Goal: Task Accomplishment & Management: Manage account settings

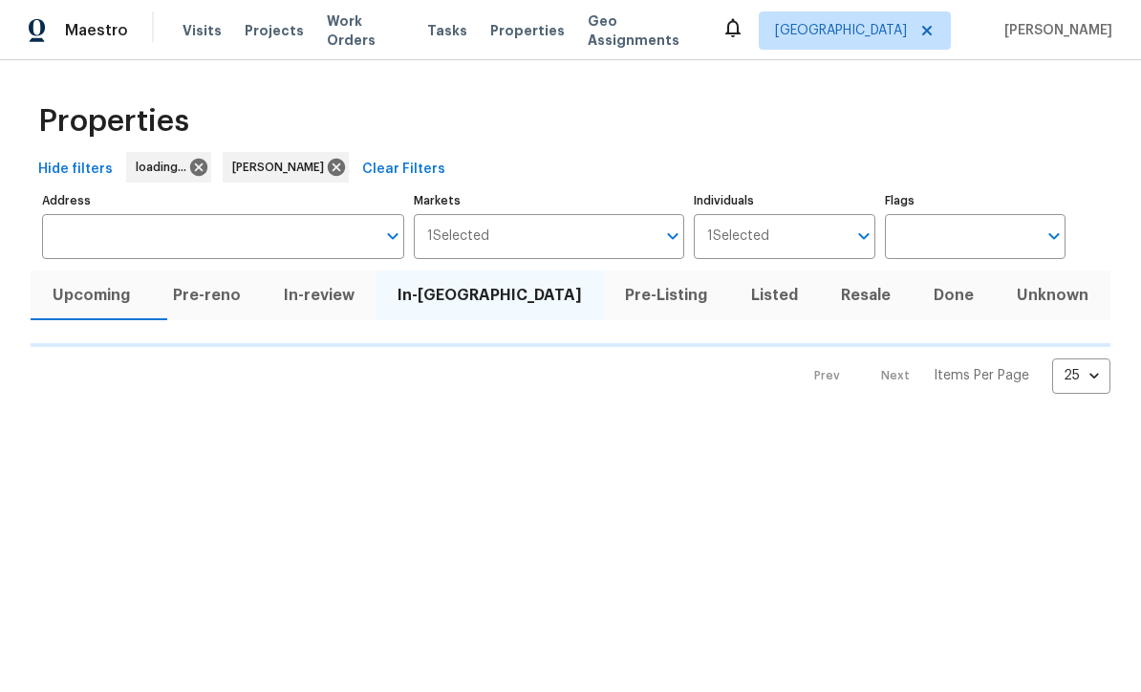
scroll to position [1, 0]
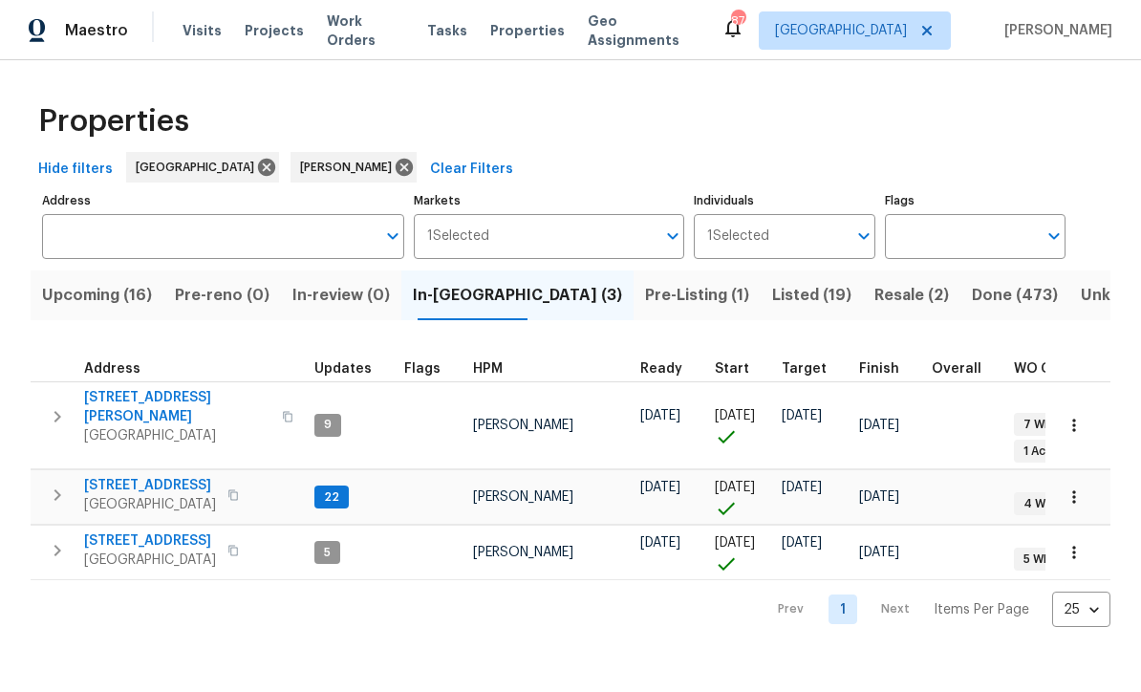
click at [115, 476] on span "[STREET_ADDRESS]" at bounding box center [150, 485] width 132 height 19
click at [95, 296] on span "Upcoming (16)" at bounding box center [97, 295] width 110 height 27
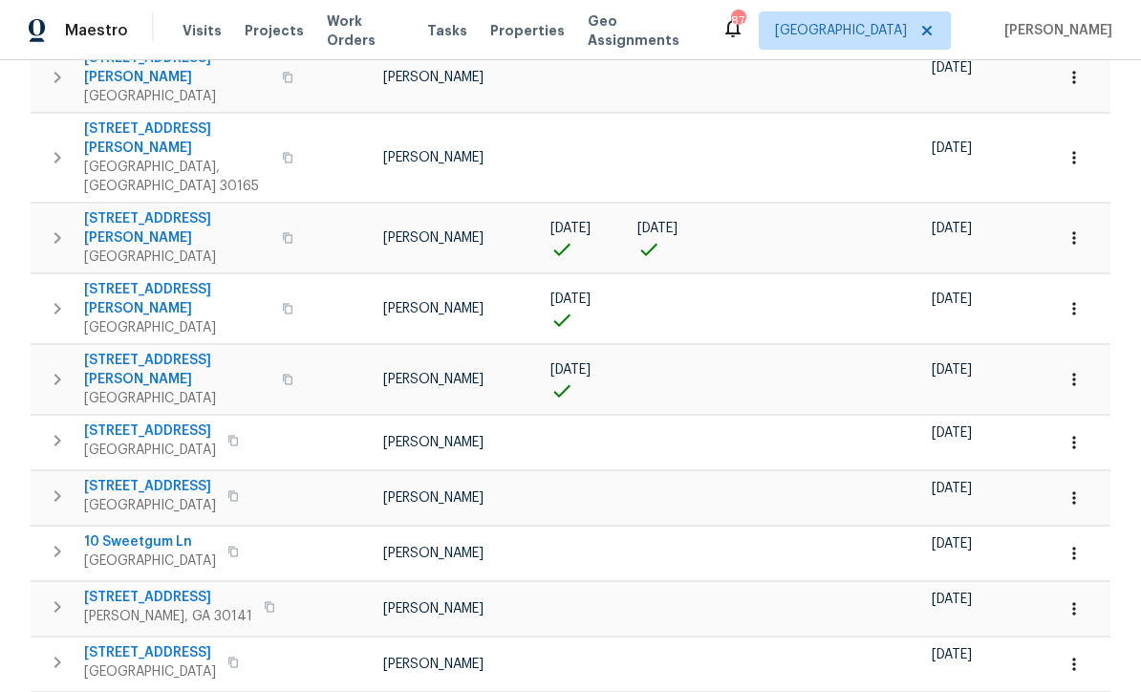
scroll to position [516, 0]
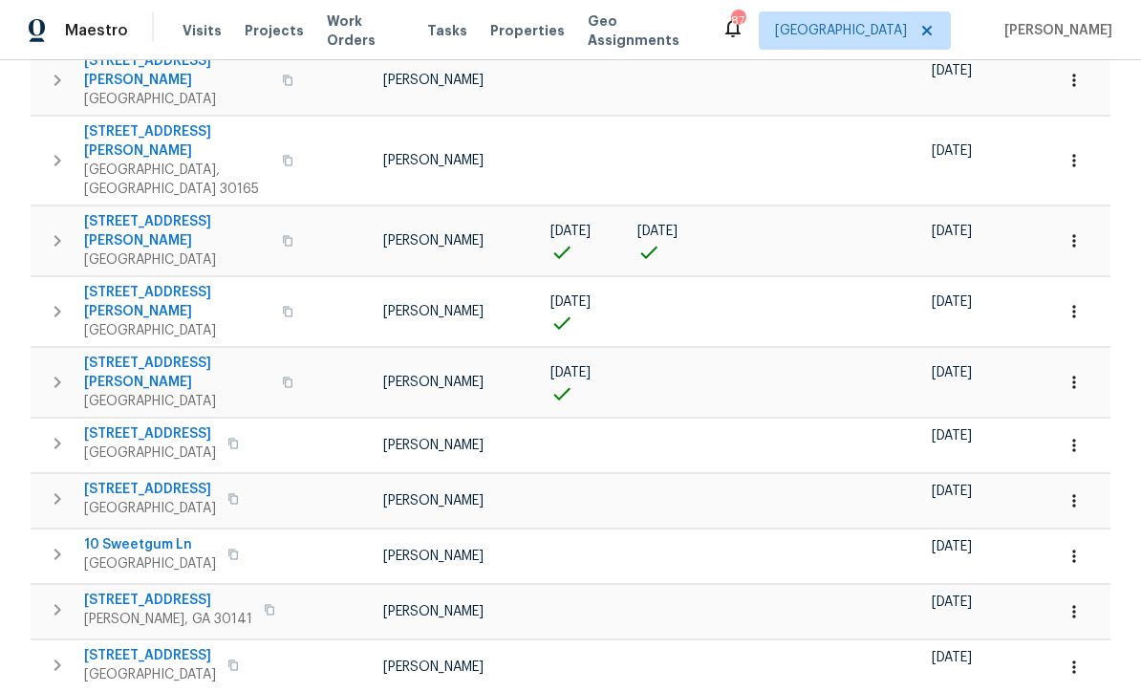
click at [118, 212] on span "61 Jeanette St" at bounding box center [177, 231] width 186 height 38
click at [1084, 220] on button "button" at bounding box center [1074, 241] width 42 height 42
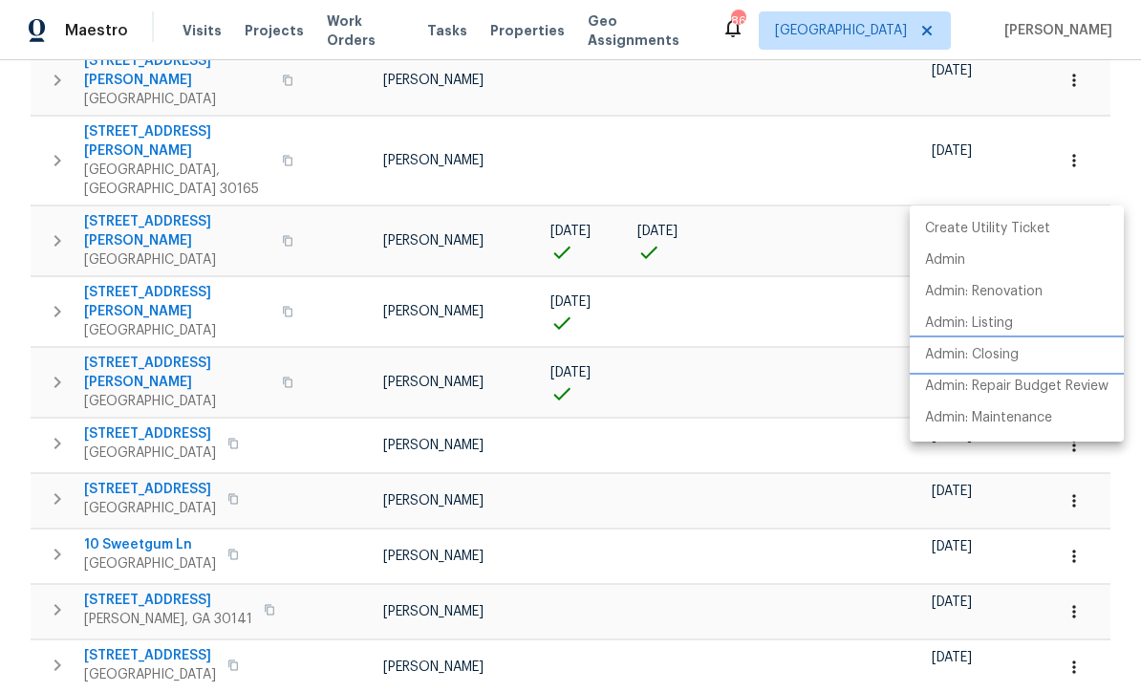
click at [1011, 354] on p "Admin: Closing" at bounding box center [972, 355] width 94 height 20
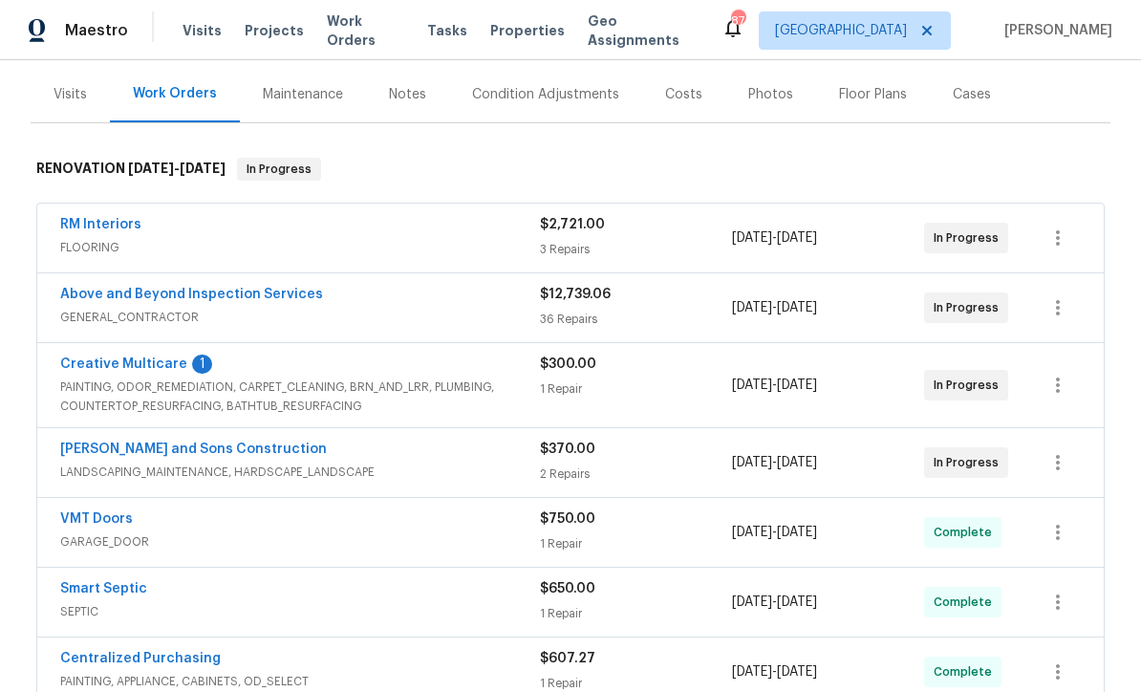
scroll to position [265, 0]
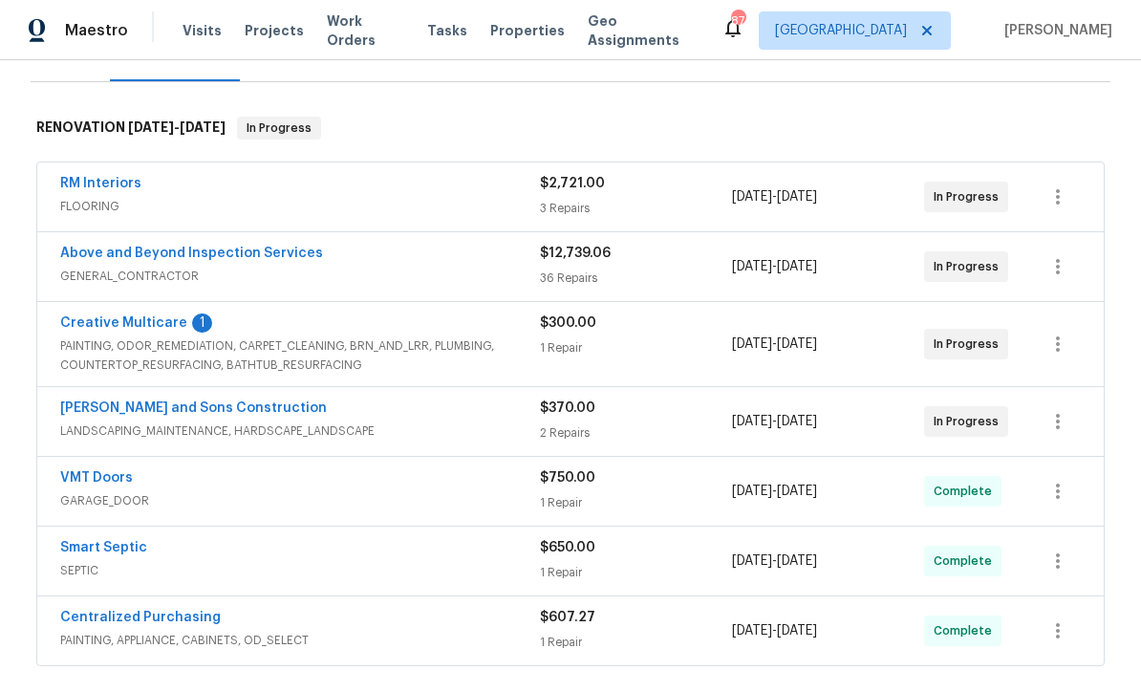
click at [111, 326] on link "Creative Multicare" at bounding box center [123, 322] width 127 height 13
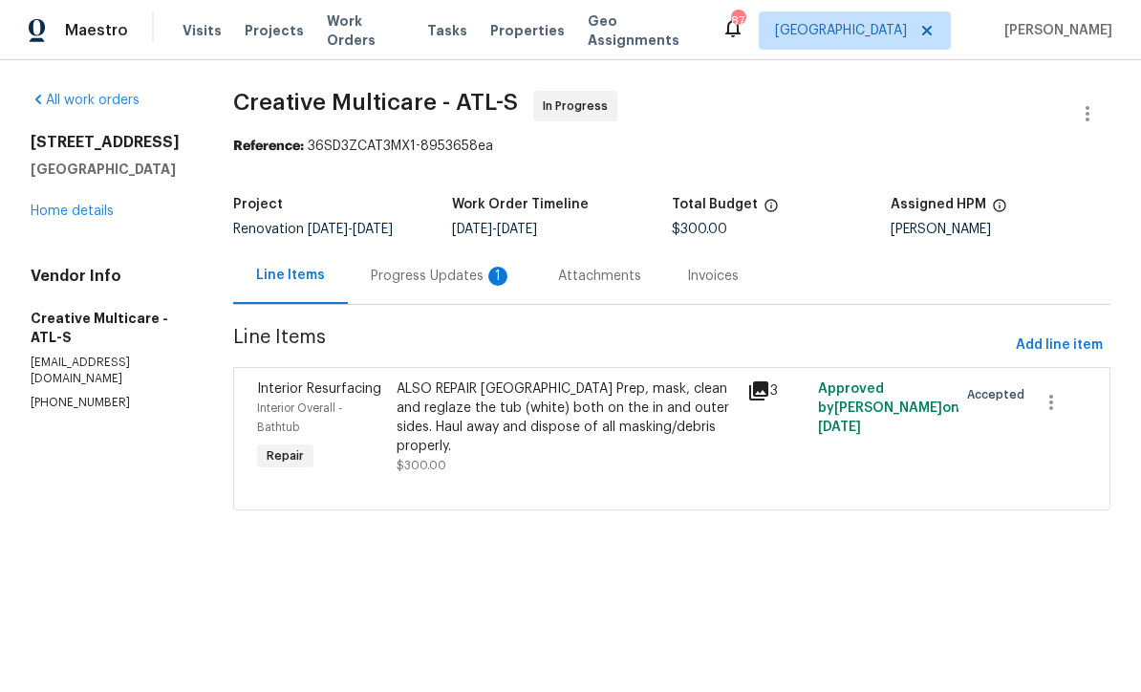
click at [447, 279] on div "Progress Updates 1" at bounding box center [441, 275] width 187 height 56
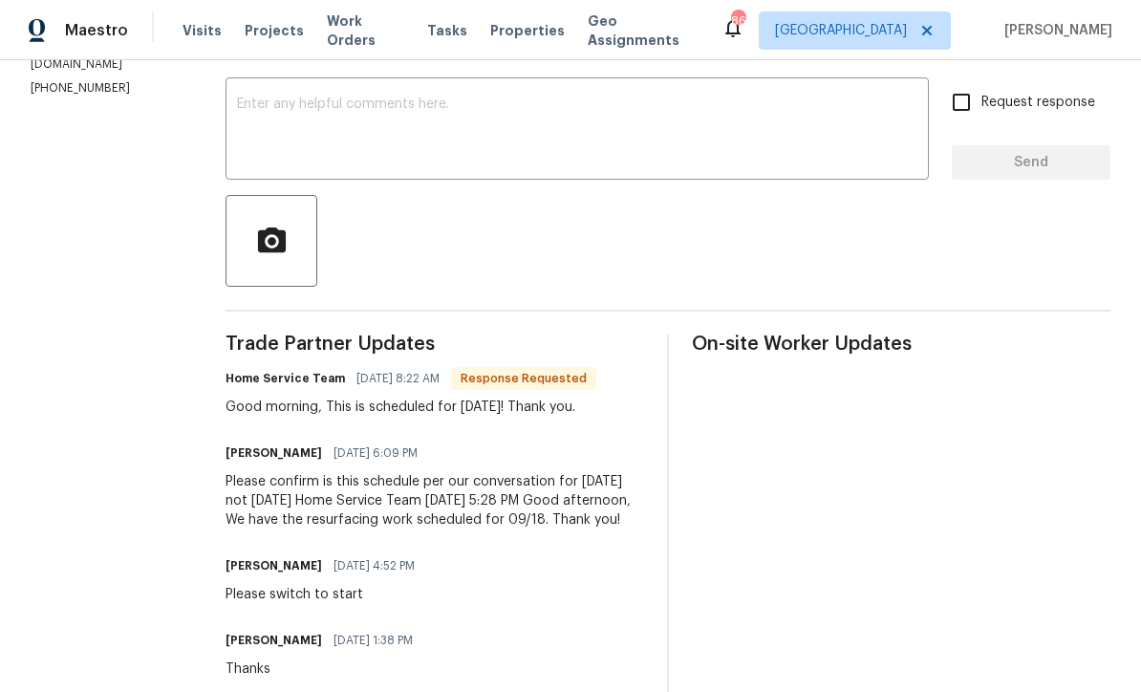
scroll to position [316, 0]
click at [313, 116] on textarea at bounding box center [577, 129] width 680 height 67
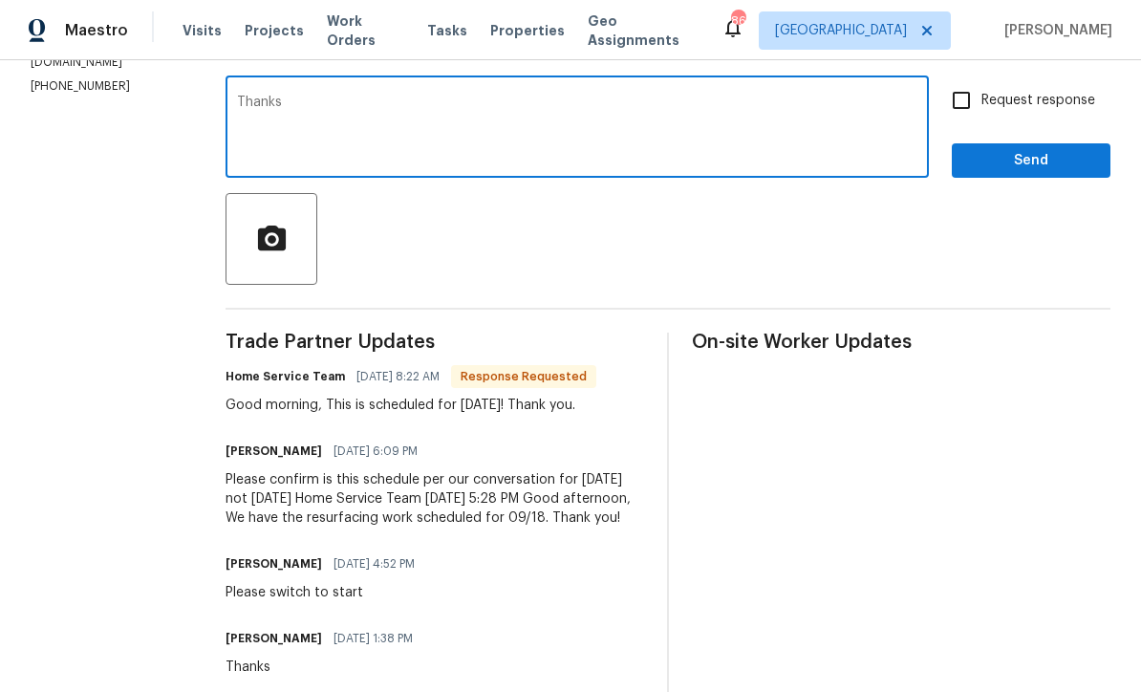
type textarea "Thanks"
click at [1059, 173] on span "Send" at bounding box center [1031, 161] width 128 height 24
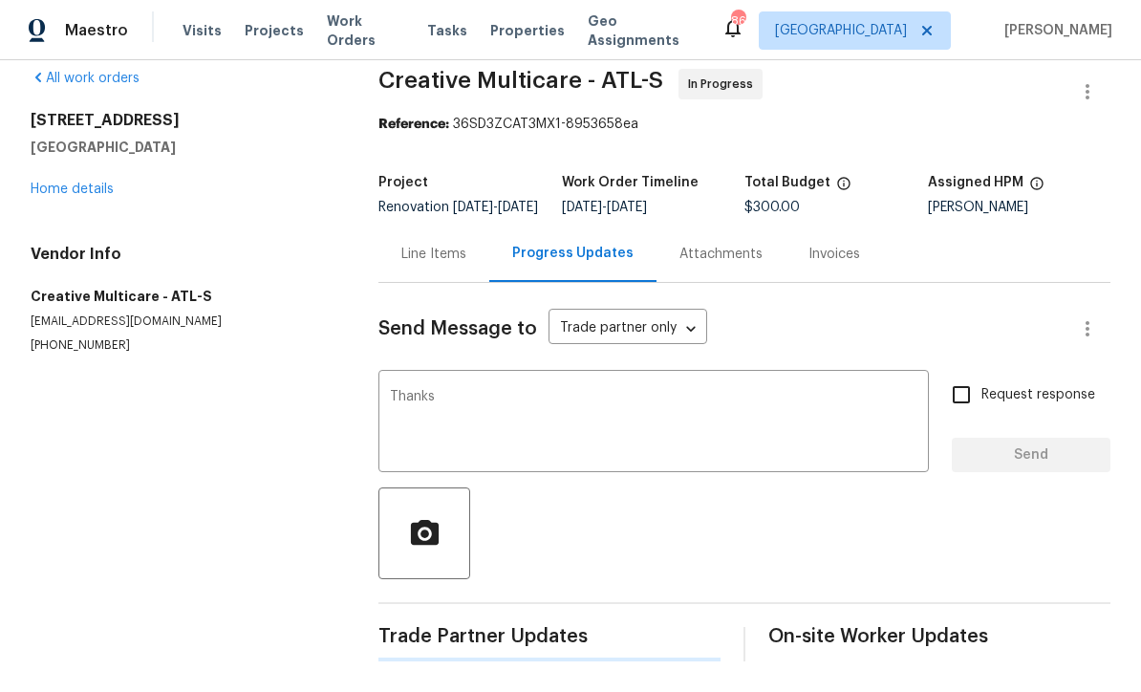
scroll to position [0, 0]
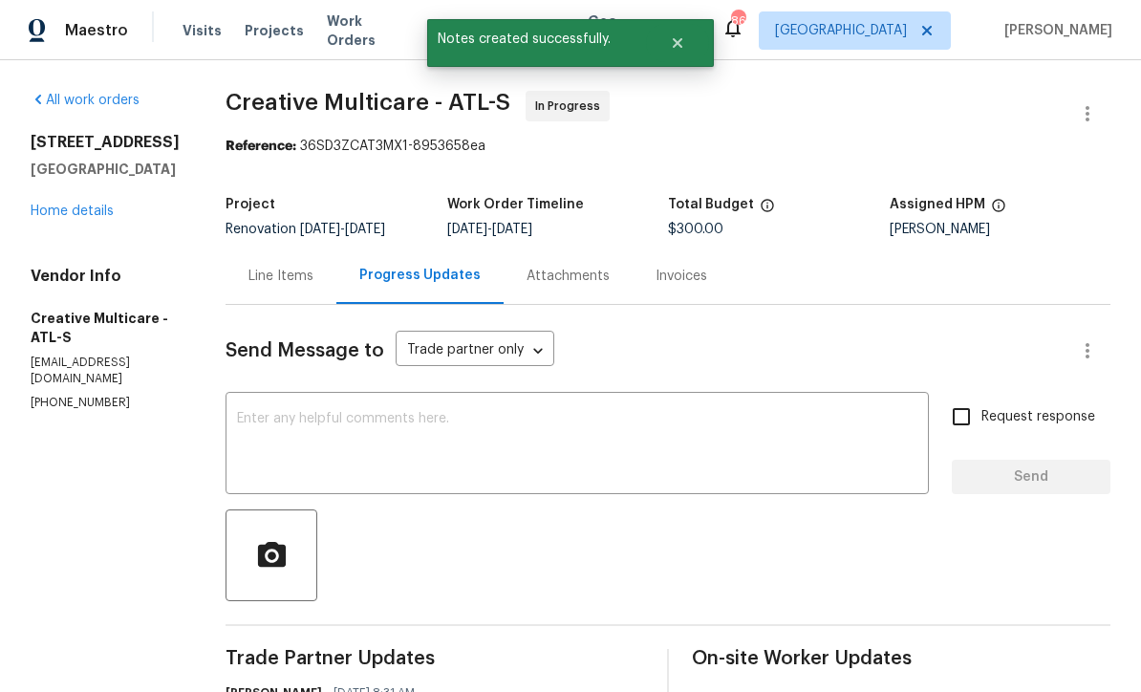
click at [58, 199] on div "210 Woodbridge Dr Dallas, GA 30157 Home details" at bounding box center [105, 177] width 149 height 88
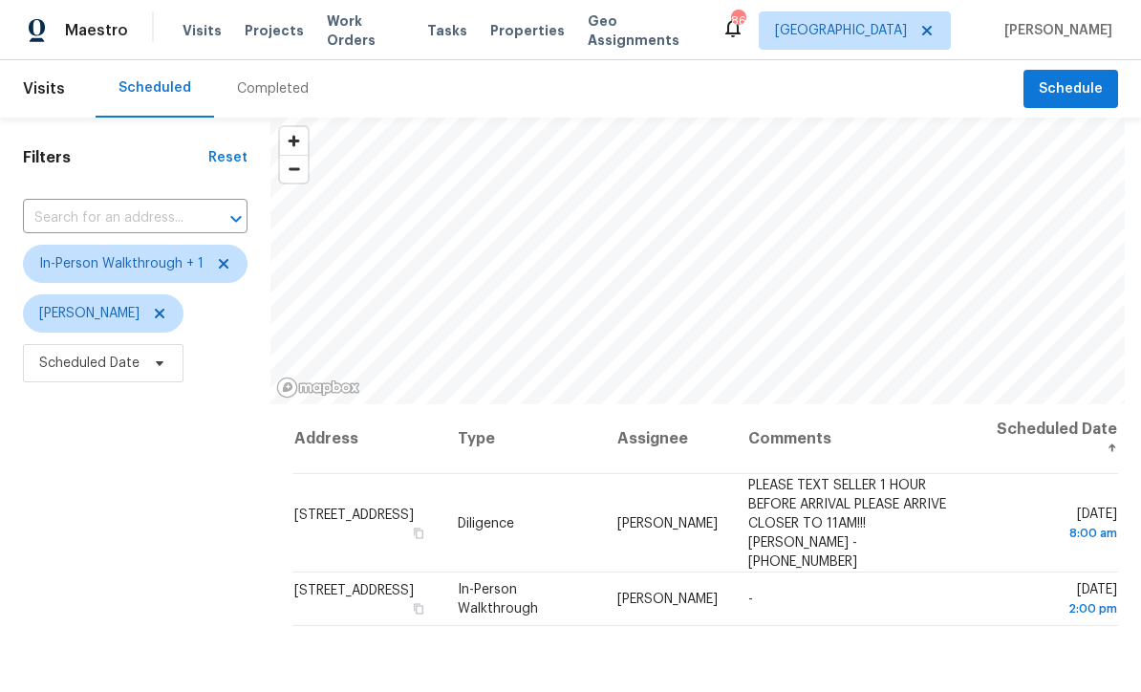
scroll to position [1, 0]
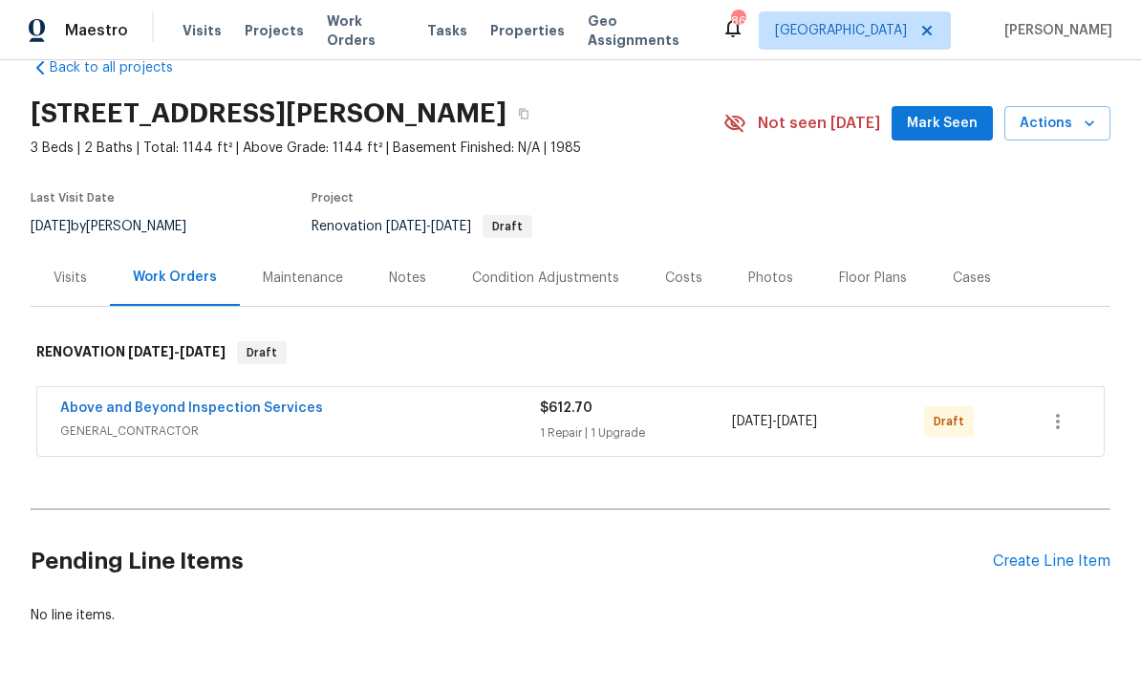
scroll to position [39, 0]
click at [63, 251] on div "Visits" at bounding box center [70, 278] width 79 height 56
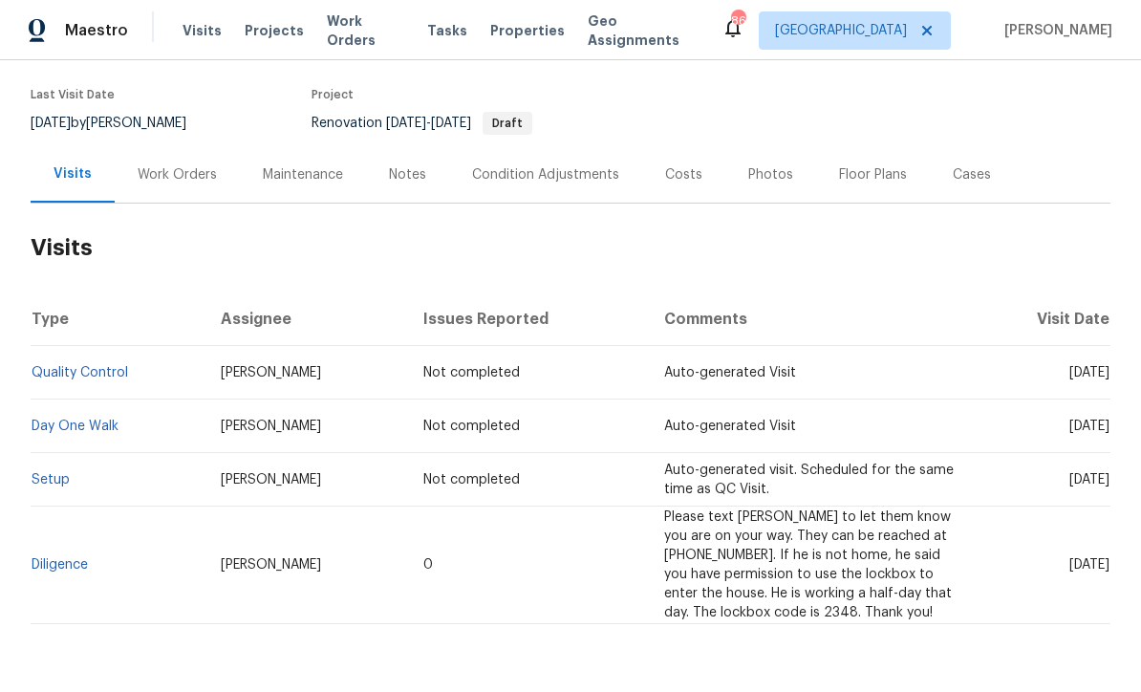
scroll to position [142, 0]
click at [38, 562] on link "Diligence" at bounding box center [60, 565] width 56 height 13
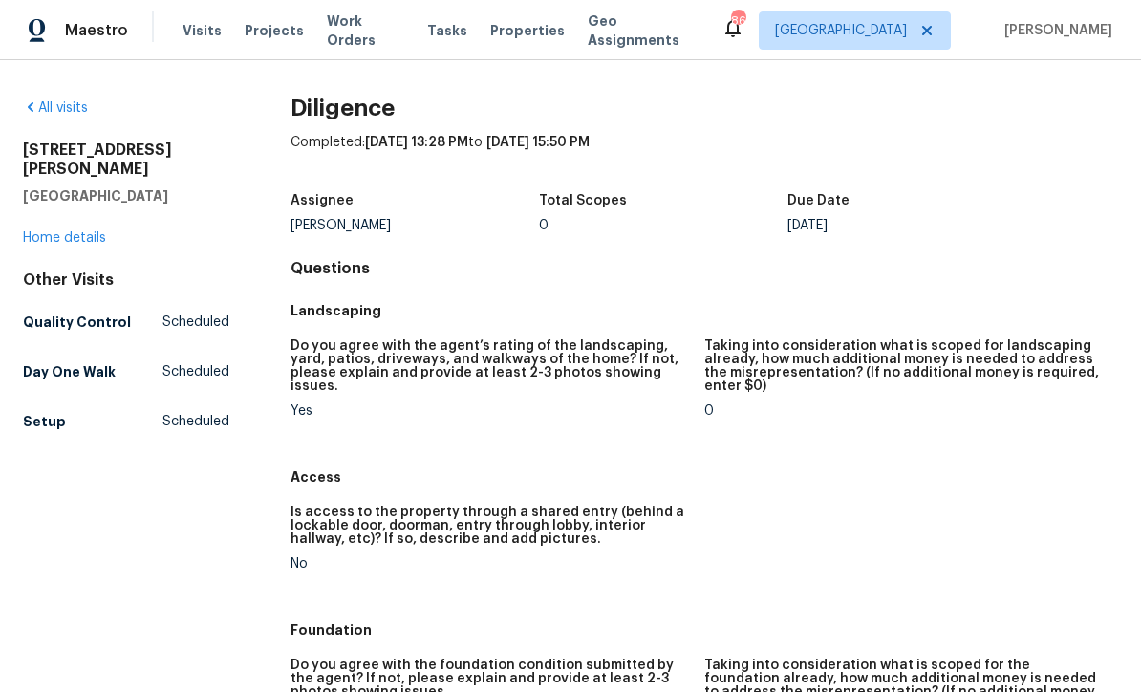
scroll to position [-9, 0]
